Goal: Use online tool/utility: Utilize a website feature to perform a specific function

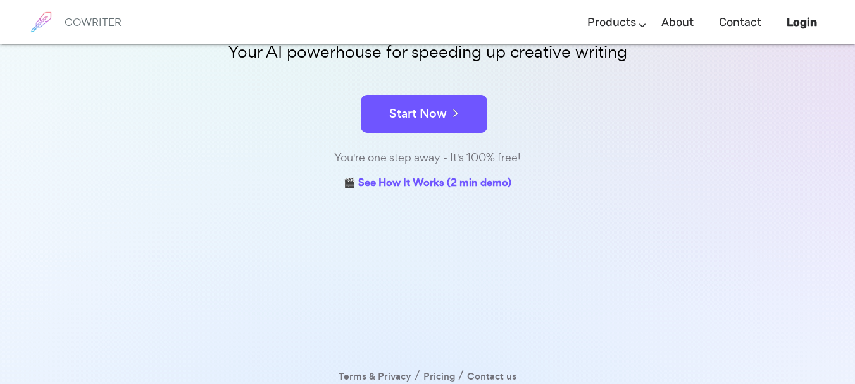
scroll to position [190, 0]
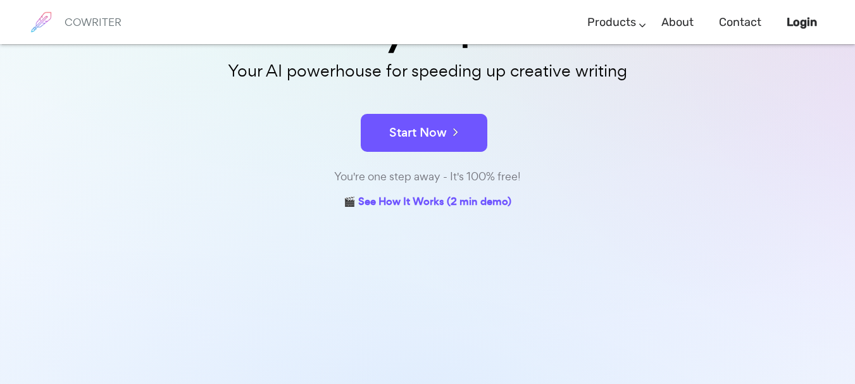
click at [456, 113] on form "Start Now" at bounding box center [427, 126] width 633 height 44
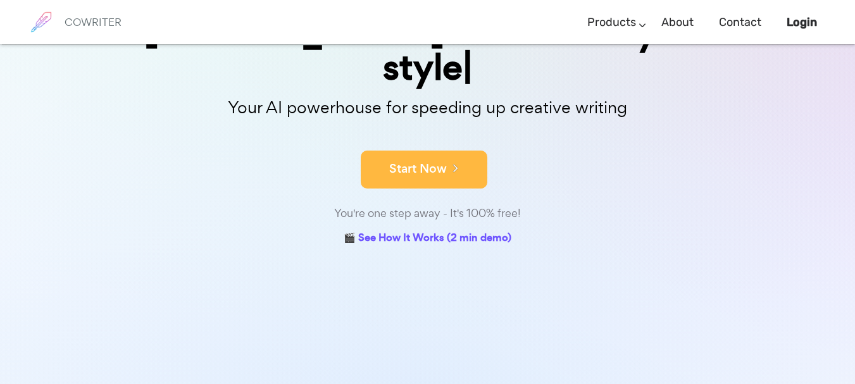
click at [464, 151] on button "Start Now" at bounding box center [424, 170] width 127 height 38
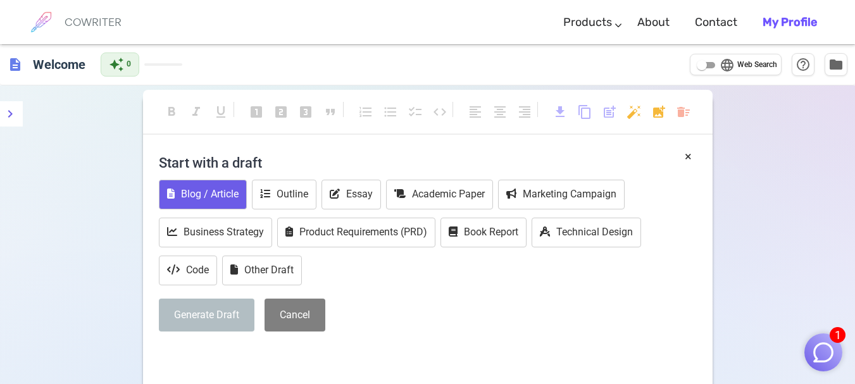
click at [227, 195] on button "Blog / Article" at bounding box center [203, 195] width 88 height 30
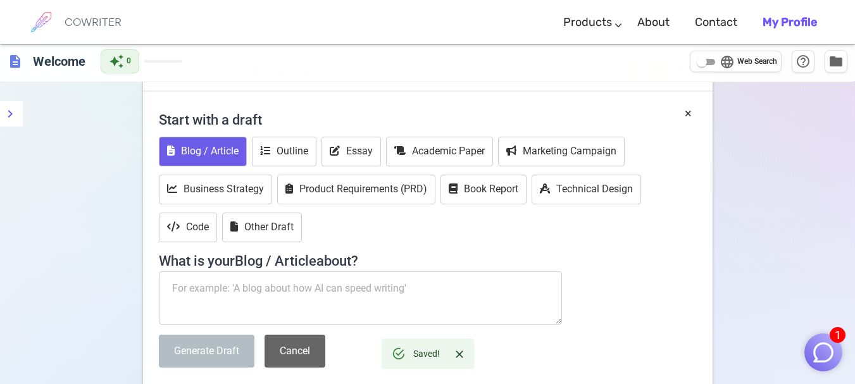
scroll to position [127, 0]
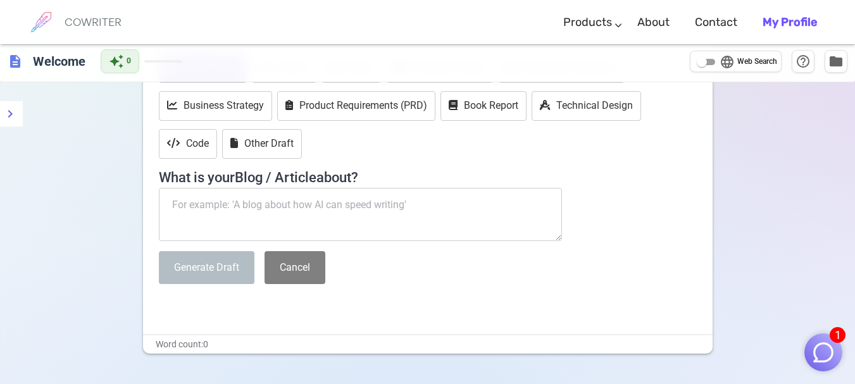
click at [342, 211] on textarea at bounding box center [361, 214] width 404 height 53
paste textarea "Comparison Between Agitated Nutsche Filter Dryer and Pressure Nutsche Filter: W…"
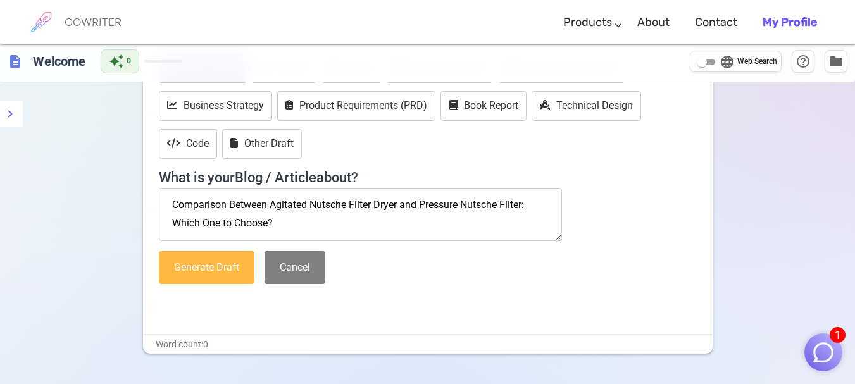
type textarea "Comparison Between Agitated Nutsche Filter Dryer and Pressure Nutsche Filter: W…"
click at [197, 270] on button "Generate Draft" at bounding box center [207, 268] width 96 height 34
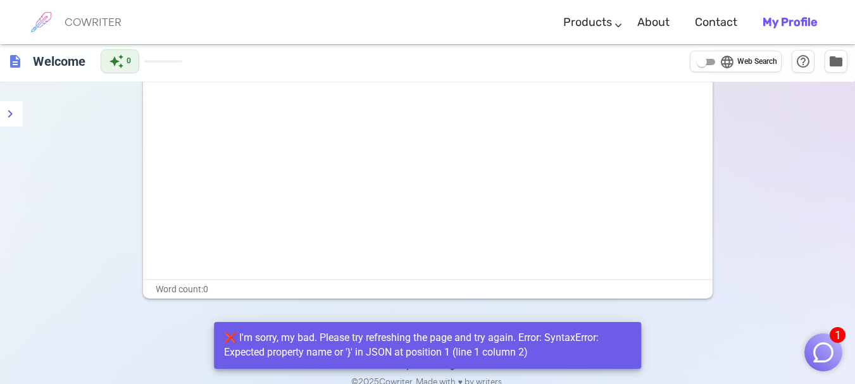
click at [233, 339] on div "❌ I'm sorry, my bad. Please try refreshing the page and try again. Error: Synta…" at bounding box center [427, 345] width 407 height 39
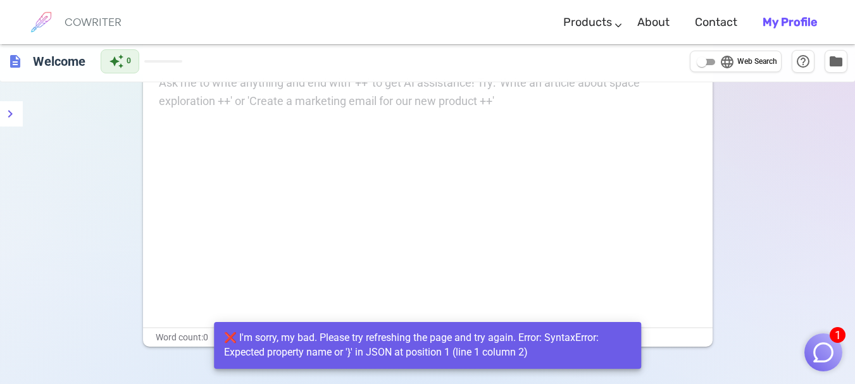
scroll to position [0, 0]
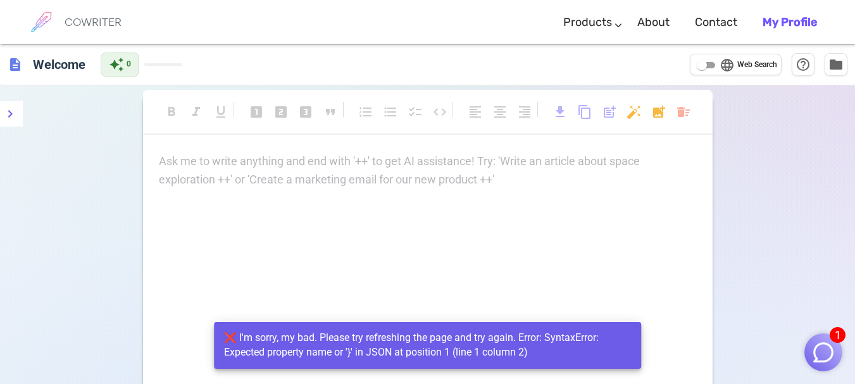
click at [412, 199] on div "Ask me to write anything and end with '++' to get AI assistance! Try: 'Write an…" at bounding box center [427, 278] width 569 height 253
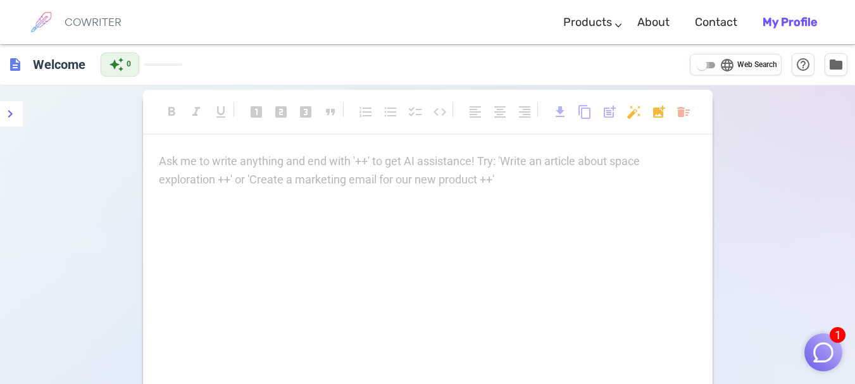
click at [705, 66] on input "language Web Search" at bounding box center [702, 65] width 46 height 15
checkbox input "true"
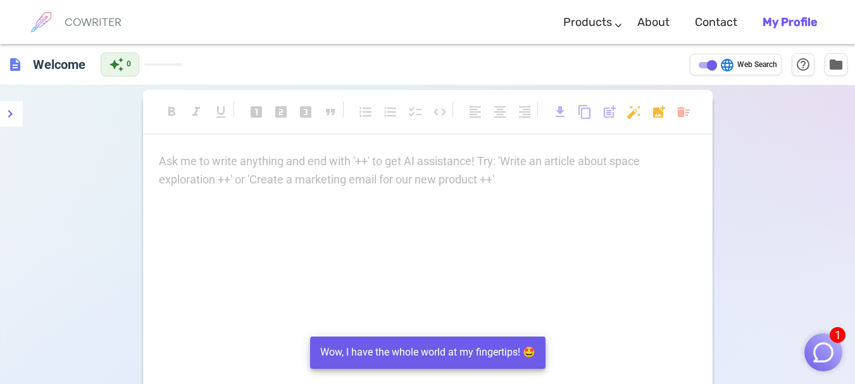
click at [400, 173] on div "Ask me to write anything and end with '++' to get AI assistance! Try: 'Write an…" at bounding box center [428, 170] width 538 height 37
click at [66, 32] on div "COWRITER" at bounding box center [93, 22] width 57 height 44
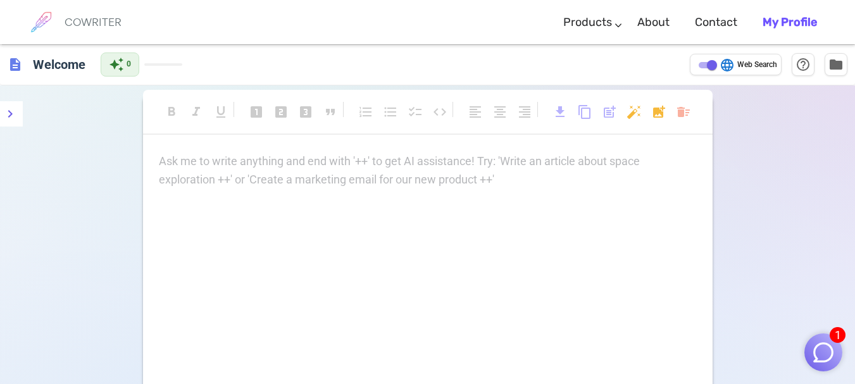
click at [798, 24] on b "My Profile" at bounding box center [789, 22] width 54 height 14
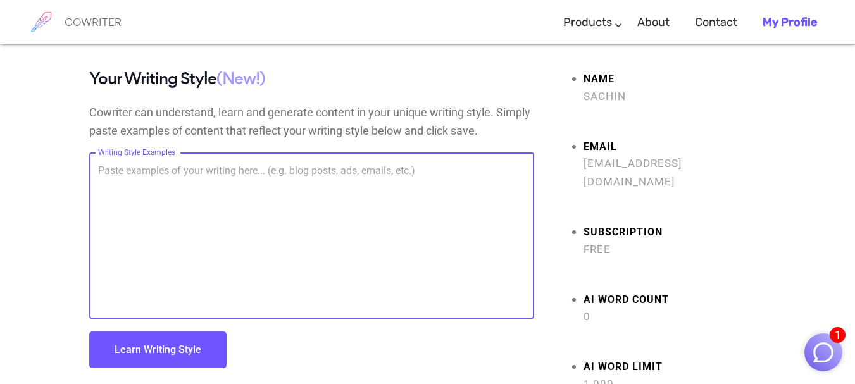
click at [163, 164] on textarea "Writing Style Examples" at bounding box center [311, 236] width 427 height 146
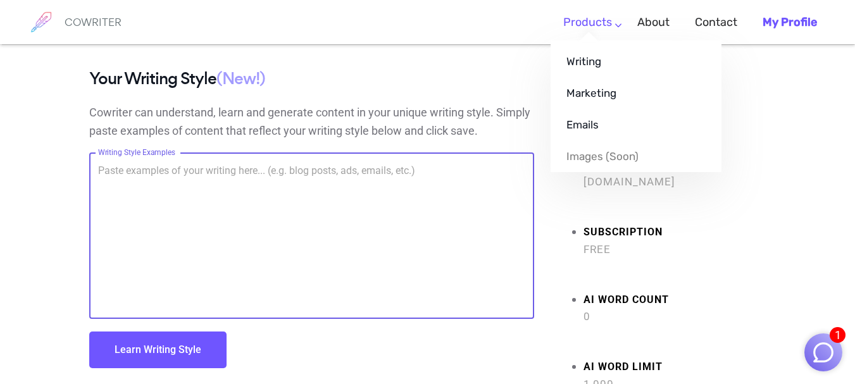
click at [582, 40] on ul "Writing Marketing Emails Images (soon)" at bounding box center [635, 106] width 171 height 132
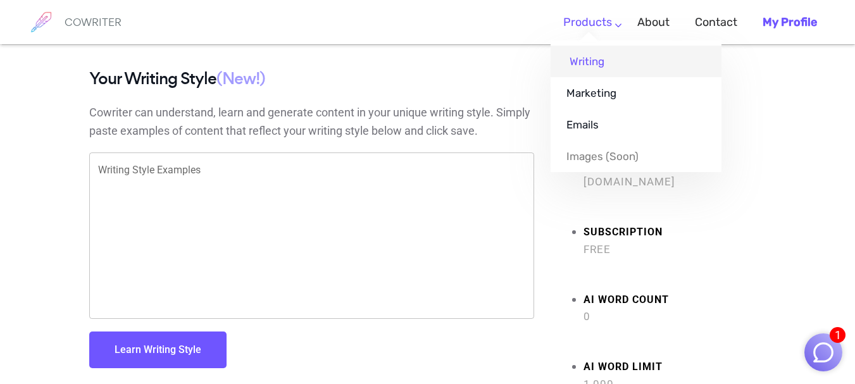
click at [584, 69] on link "Writing" at bounding box center [635, 62] width 171 height 32
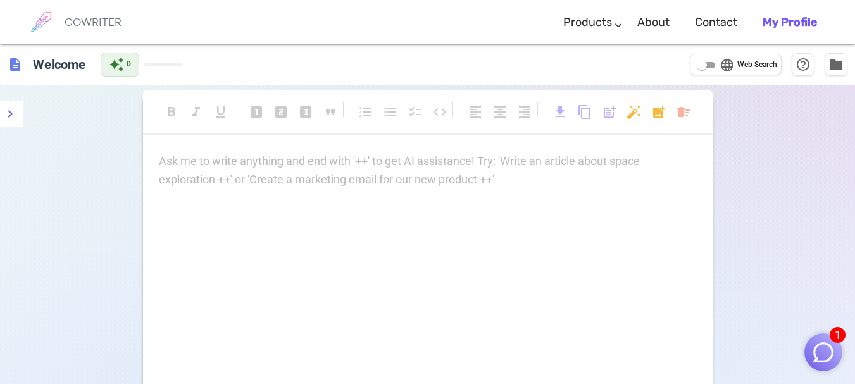
click at [216, 172] on div "Ask me to write anything and end with '++' to get AI assistance! Try: 'Write an…" at bounding box center [428, 170] width 538 height 37
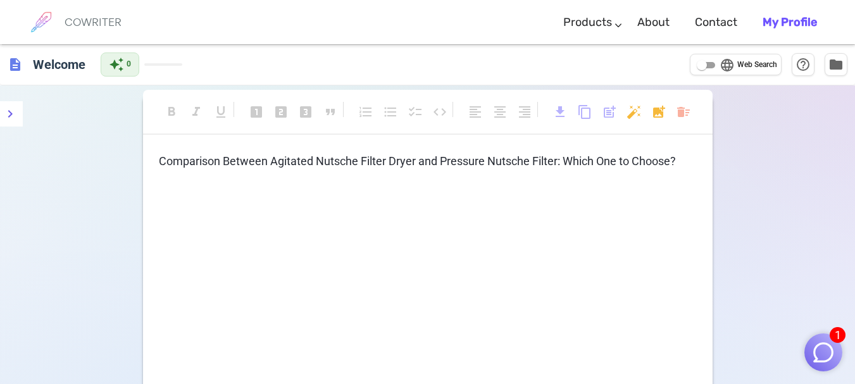
click at [407, 162] on span "Comparison Between Agitated Nutsche Filter Dryer and Pressure Nutsche Filter: W…" at bounding box center [417, 160] width 517 height 13
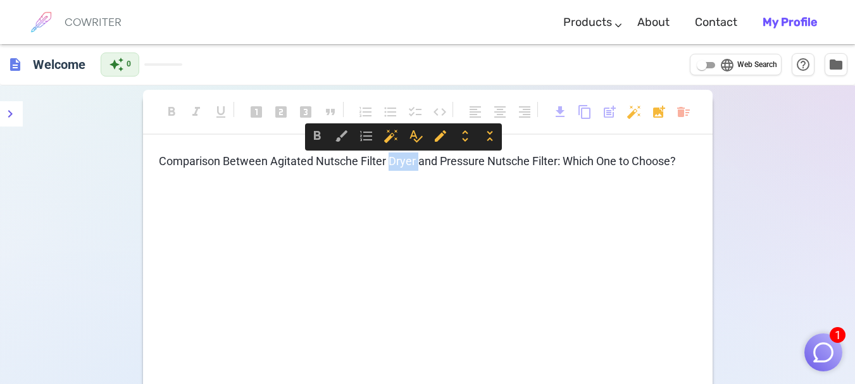
click at [407, 162] on span "Comparison Between Agitated Nutsche Filter Dryer and Pressure Nutsche Filter: W…" at bounding box center [417, 160] width 517 height 13
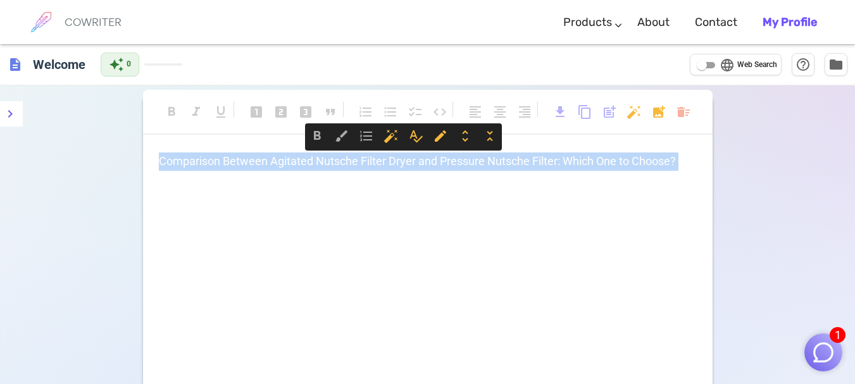
click at [407, 162] on span "Comparison Between Agitated Nutsche Filter Dryer and Pressure Nutsche Filter: W…" at bounding box center [417, 160] width 517 height 13
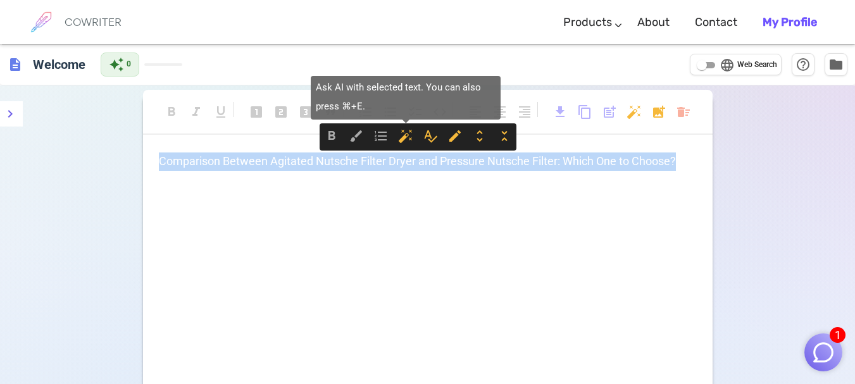
click at [399, 137] on span "auto_fix_high" at bounding box center [405, 135] width 15 height 15
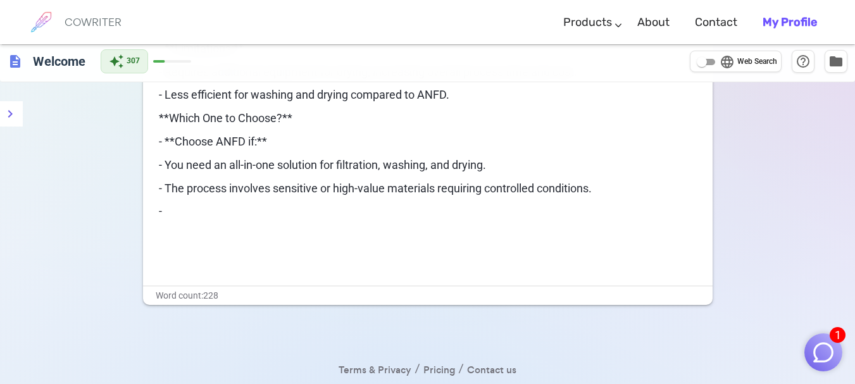
scroll to position [598, 0]
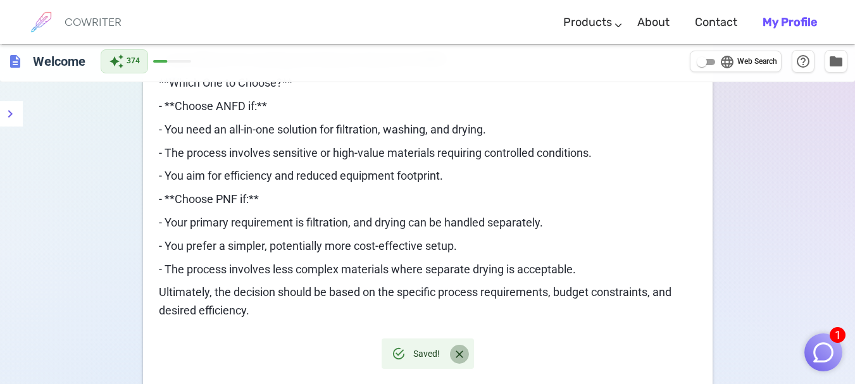
click at [459, 349] on icon "Close" at bounding box center [459, 354] width 13 height 13
click at [375, 320] on p "Ultimately, the decision should be based on the specific process requirements, …" at bounding box center [428, 301] width 538 height 37
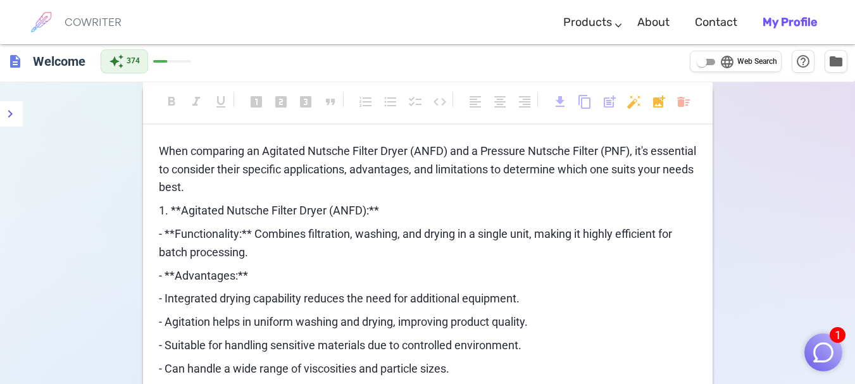
scroll to position [0, 0]
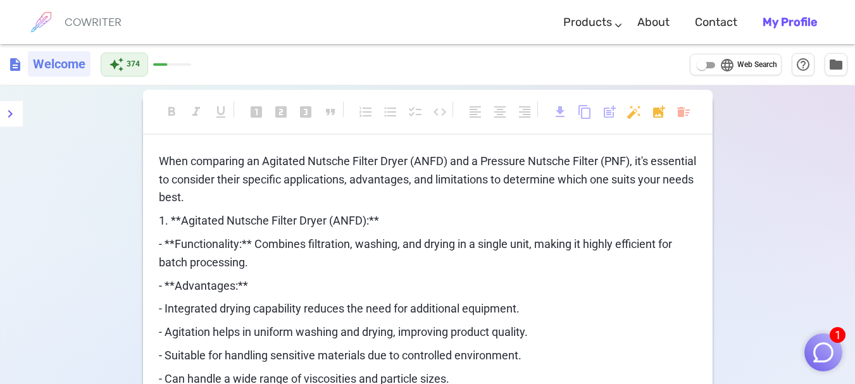
click at [43, 66] on h6 "Welcome" at bounding box center [59, 63] width 63 height 25
click at [53, 28] on img at bounding box center [41, 22] width 32 height 32
click at [84, 12] on div "COWRITER" at bounding box center [93, 22] width 57 height 44
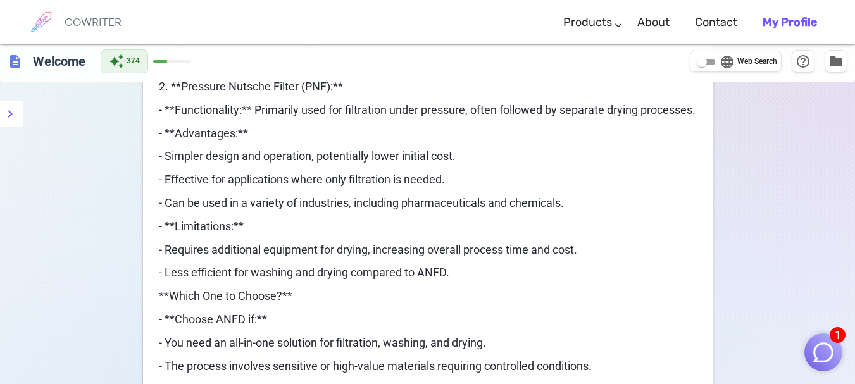
scroll to position [569, 0]
